Goal: Task Accomplishment & Management: Use online tool/utility

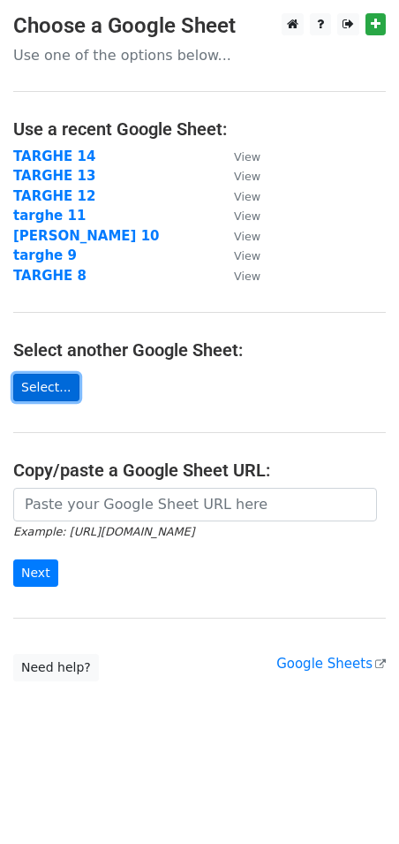
click at [64, 391] on link "Select..." at bounding box center [46, 387] width 66 height 27
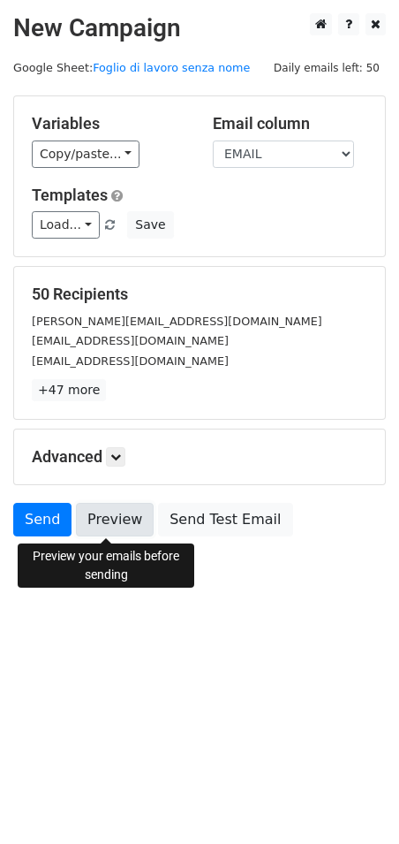
click at [115, 522] on link "Preview" at bounding box center [115, 520] width 78 height 34
click at [117, 530] on link "Preview" at bounding box center [115, 520] width 78 height 34
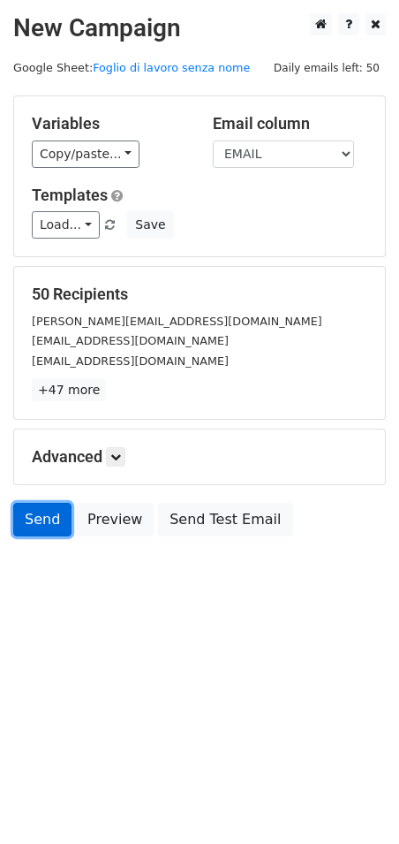
click at [49, 522] on link "Send" at bounding box center [42, 520] width 58 height 34
